Goal: Complete application form

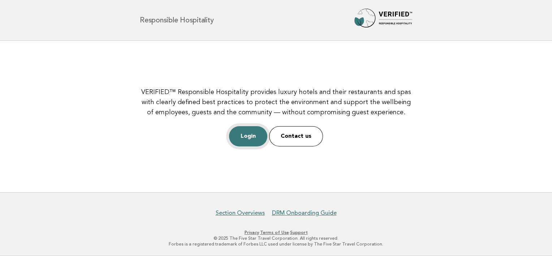
click at [245, 134] on link "Login" at bounding box center [248, 136] width 38 height 20
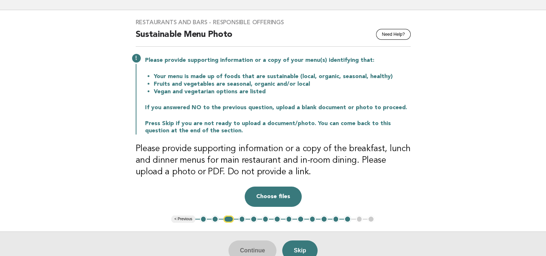
scroll to position [48, 0]
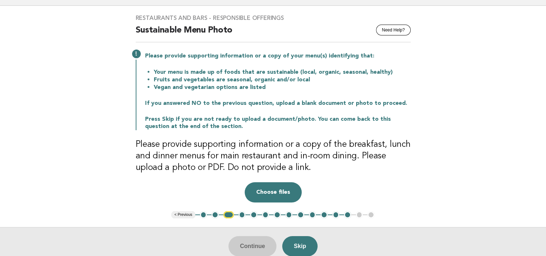
click at [347, 214] on button "13" at bounding box center [347, 214] width 7 height 7
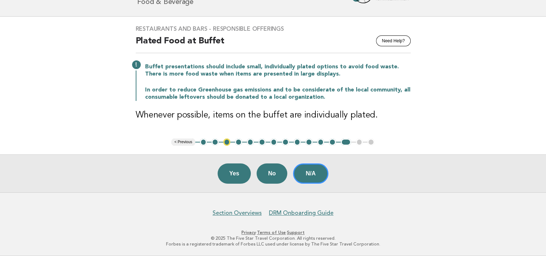
scroll to position [36, 0]
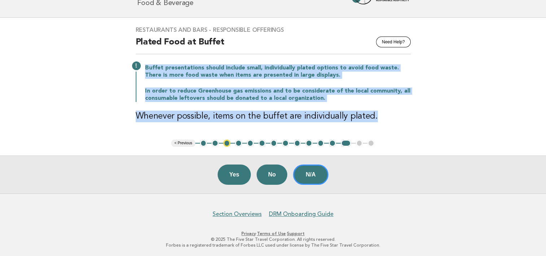
drag, startPoint x: 374, startPoint y: 118, endPoint x: 143, endPoint y: 67, distance: 236.4
click at [143, 67] on div "Restaurants and Bars - Responsible Offerings Need Help? Plated Food at Buffet B…" at bounding box center [273, 79] width 292 height 122
copy div "Buffet presentations should include small, individually plated options to avoid…"
click at [429, 108] on main "Restaurants and Bars - Responsible Offerings Need Help? Plated Food at Buffet B…" at bounding box center [273, 105] width 546 height 175
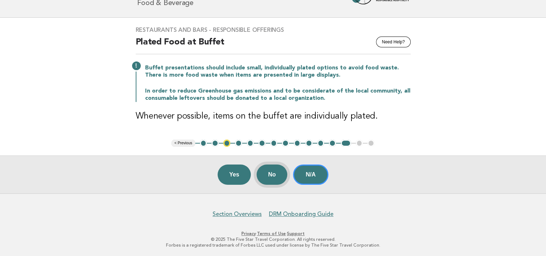
click at [273, 172] on button "No" at bounding box center [272, 174] width 31 height 20
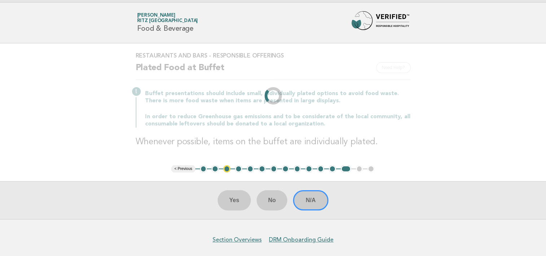
scroll to position [0, 0]
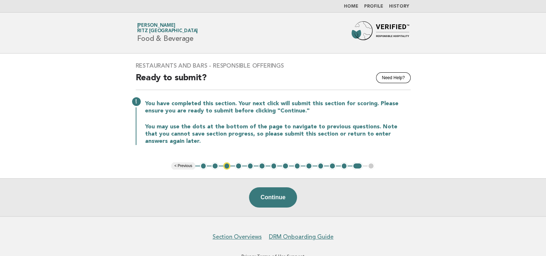
click at [356, 163] on button "14" at bounding box center [357, 165] width 10 height 7
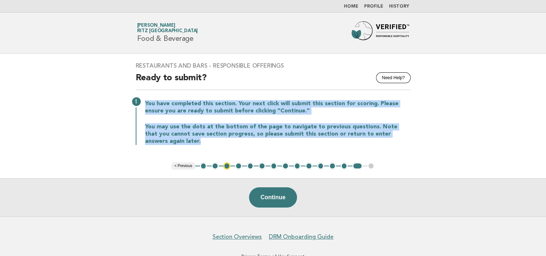
drag, startPoint x: 163, startPoint y: 143, endPoint x: 143, endPoint y: 103, distance: 45.4
click at [143, 103] on div "You have completed this section. Your next click will submit this section for s…" at bounding box center [273, 122] width 275 height 46
copy div "You have completed this section. Your next click will submit this section for s…"
click at [322, 148] on div "Restaurants and Bars - Responsible Offerings Need Help? Ready to submit? You ha…" at bounding box center [273, 107] width 292 height 109
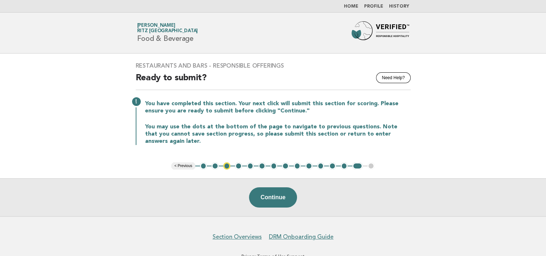
click at [225, 162] on button "3" at bounding box center [226, 165] width 7 height 7
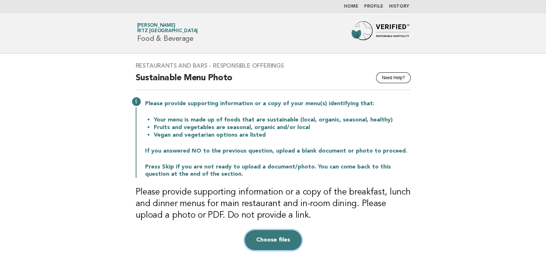
click at [260, 241] on button "Choose files" at bounding box center [273, 240] width 57 height 20
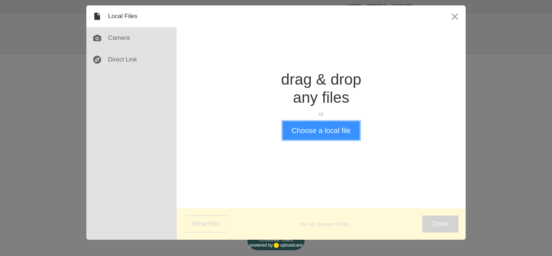
click at [331, 131] on button "Choose a local file" at bounding box center [320, 130] width 77 height 19
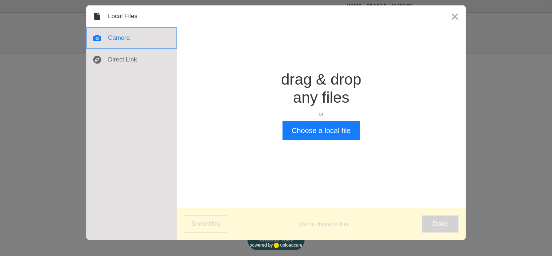
click at [138, 39] on div at bounding box center [131, 38] width 90 height 22
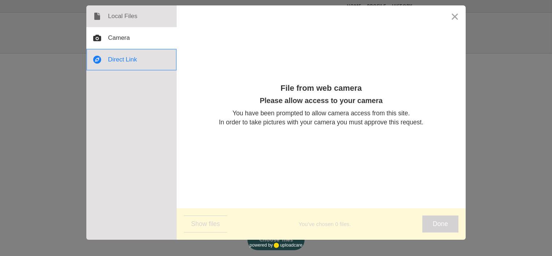
click at [131, 60] on div at bounding box center [131, 60] width 90 height 22
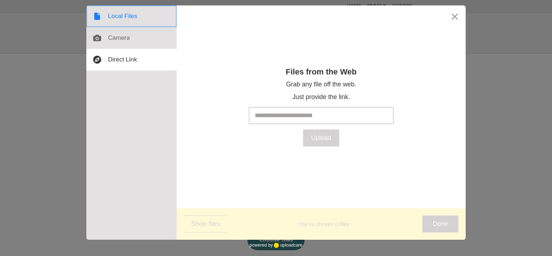
click at [114, 19] on div at bounding box center [131, 16] width 90 height 22
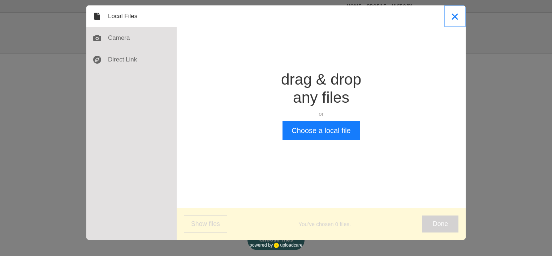
click at [458, 16] on button "Close" at bounding box center [455, 16] width 22 height 22
